Goal: Task Accomplishment & Management: Manage account settings

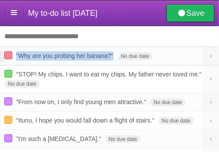
drag, startPoint x: 16, startPoint y: 56, endPoint x: 114, endPoint y: 57, distance: 98.2
click at [114, 57] on span ""Why are you probing her banana?"" at bounding box center [66, 55] width 100 height 7
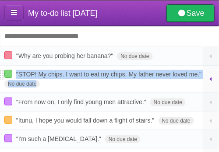
drag, startPoint x: 15, startPoint y: 76, endPoint x: 203, endPoint y: 74, distance: 187.7
click at [203, 74] on form ""STOP! My chips. I want to eat my chips. My father never loved me." No due date…" at bounding box center [109, 79] width 210 height 18
copy form ""STOP! My chips. I want to eat my chips. My father never loved me." No due date"
click at [103, 103] on span ""From now on, I only find young men attractive."" at bounding box center [82, 101] width 132 height 7
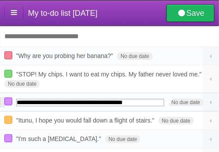
click at [103, 103] on input "**********" at bounding box center [90, 102] width 148 height 7
click at [73, 78] on span ""STOP! My chips. I want to eat my chips. My father never loved me."" at bounding box center [110, 74] width 188 height 7
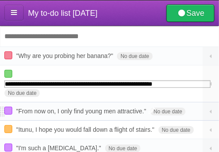
click at [77, 110] on li ""From now on, I only find young men attractive." No due date White Red Blue Gre…" at bounding box center [109, 111] width 219 height 19
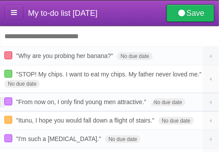
click at [76, 104] on span ""From now on, I only find young men attractive."" at bounding box center [82, 101] width 132 height 7
click at [117, 122] on span ""Itunu, I hope you would fall down a flight of stairs."" at bounding box center [86, 120] width 141 height 7
click at [39, 137] on span ""I'm such a [MEDICAL_DATA]."" at bounding box center [59, 138] width 87 height 7
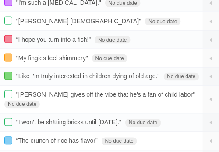
scroll to position [136, 0]
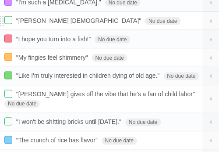
click at [22, 25] on form ""[PERSON_NAME] [DEMOGRAPHIC_DATA]" No due date White Red Blue Green Purple Oran…" at bounding box center [109, 20] width 210 height 9
click at [29, 20] on span ""[PERSON_NAME] [DEMOGRAPHIC_DATA]"" at bounding box center [80, 20] width 128 height 7
click at [45, 39] on span "“I hope you turn into a fish!”" at bounding box center [54, 39] width 77 height 7
click at [56, 56] on span ""My fingies feel shimmery"" at bounding box center [53, 57] width 74 height 7
click at [59, 73] on span ""Like I'm truly interested in children dying of old age."" at bounding box center [89, 75] width 146 height 7
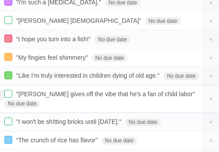
click at [57, 96] on span ""[PERSON_NAME] gives off the vibe that he's a fan of child labor"" at bounding box center [106, 94] width 181 height 7
click at [53, 118] on span ""I won't be sh!tting bricks until [DATE]."" at bounding box center [69, 121] width 107 height 7
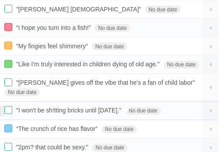
scroll to position [148, 0]
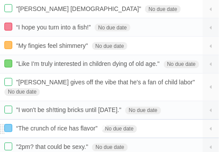
click at [73, 125] on span "“The crunch of rice has flavor”" at bounding box center [58, 128] width 84 height 7
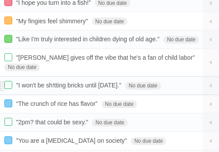
scroll to position [174, 0]
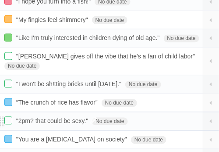
click at [61, 118] on span ""2pm? that could be sexy."" at bounding box center [53, 121] width 75 height 7
click at [38, 136] on span ""You are a [MEDICAL_DATA] on society"" at bounding box center [72, 139] width 113 height 7
click at [56, 136] on span ""You are a [MEDICAL_DATA] on society"" at bounding box center [72, 139] width 113 height 7
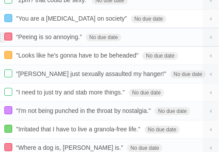
scroll to position [296, 0]
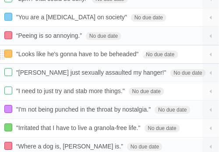
click at [75, 50] on span ""Looks like he's gonna have to be beheaded"" at bounding box center [78, 53] width 125 height 7
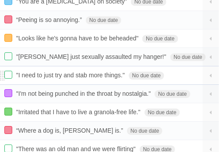
scroll to position [316, 0]
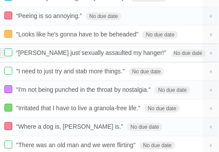
click at [66, 49] on span ""[PERSON_NAME] just sexually assaulted my hanger!"" at bounding box center [92, 52] width 153 height 7
click at [103, 68] on span ""I need to just try and stab more things."" at bounding box center [71, 71] width 111 height 7
click at [46, 86] on span ""I'm not being punched in the throat by nostalgia."" at bounding box center [84, 89] width 137 height 7
click at [68, 104] on span ""Irritated that I have to live a granola-free life."" at bounding box center [79, 107] width 127 height 7
click at [42, 123] on span "“Where a dog is, [PERSON_NAME] is.”" at bounding box center [70, 126] width 109 height 7
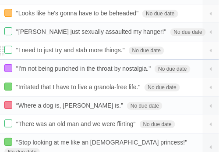
scroll to position [339, 0]
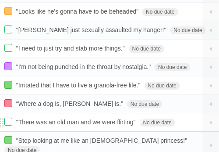
click at [44, 118] on span ""There was an old man and we were flirting"" at bounding box center [77, 121] width 122 height 7
click at [59, 137] on span ""Stop looking at me like an [DEMOGRAPHIC_DATA] princess!"" at bounding box center [103, 140] width 174 height 7
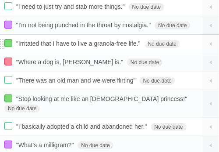
scroll to position [381, 0]
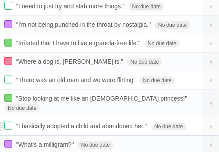
click at [77, 122] on span ""I basically adopted a child and abandoned her."" at bounding box center [82, 125] width 133 height 7
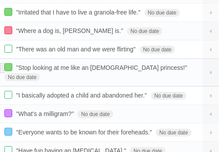
scroll to position [413, 0]
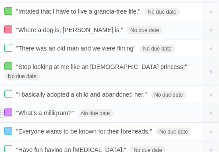
click at [49, 109] on span ""What's a milligram?"" at bounding box center [46, 112] width 60 height 7
click at [134, 128] on span ""Everyone wants to be known for their foreheads."" at bounding box center [85, 131] width 138 height 7
click at [54, 146] on span ""Have fun having an [MEDICAL_DATA]."" at bounding box center [72, 149] width 112 height 7
